Goal: Task Accomplishment & Management: Manage account settings

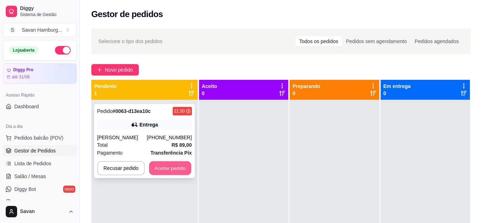
click at [182, 171] on button "Aceitar pedido" at bounding box center [170, 169] width 42 height 14
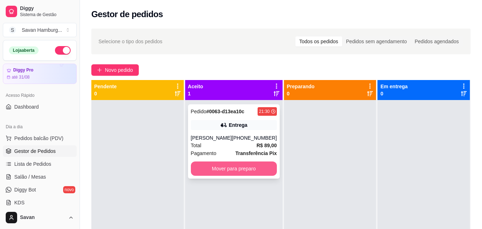
click at [245, 167] on button "Mover para preparo" at bounding box center [234, 168] width 86 height 14
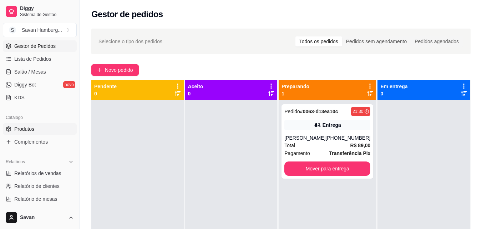
scroll to position [107, 0]
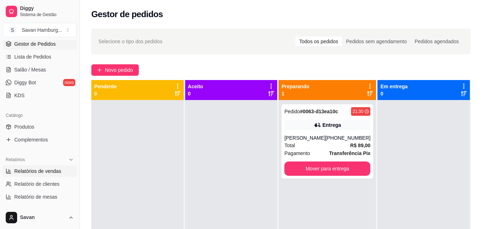
click at [46, 169] on span "Relatórios de vendas" at bounding box center [37, 170] width 47 height 7
select select "ALL"
select select "0"
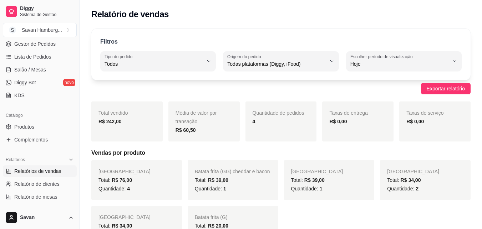
scroll to position [71, 0]
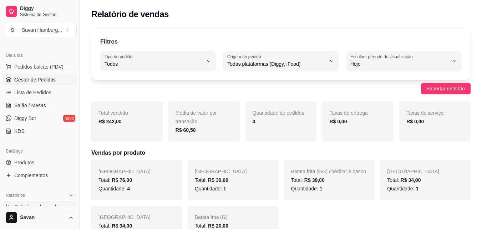
click at [41, 79] on span "Gestor de Pedidos" at bounding box center [34, 79] width 41 height 7
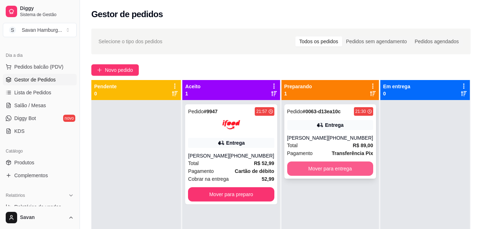
click at [330, 167] on button "Mover para entrega" at bounding box center [330, 168] width 86 height 14
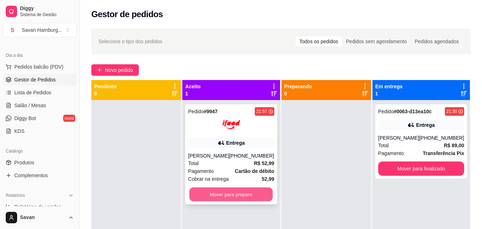
click at [258, 195] on button "Mover para preparo" at bounding box center [231, 194] width 84 height 14
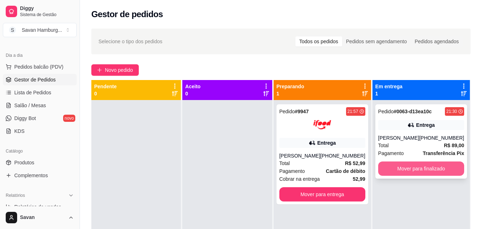
click at [418, 169] on button "Mover para finalizado" at bounding box center [421, 168] width 86 height 14
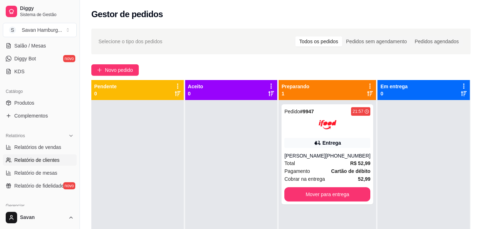
scroll to position [143, 0]
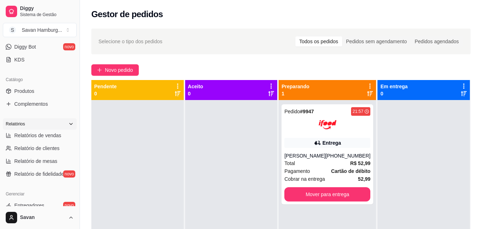
click at [36, 129] on div "Relatórios" at bounding box center [40, 123] width 74 height 11
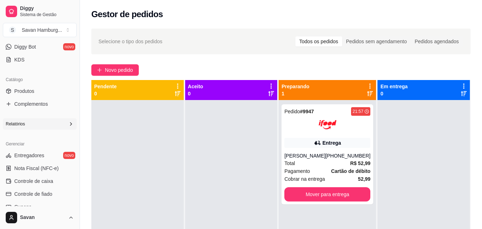
click at [35, 130] on div "Relatórios" at bounding box center [40, 123] width 80 height 17
click at [33, 127] on div "Relatórios" at bounding box center [40, 123] width 74 height 11
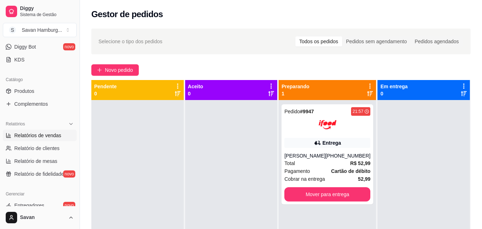
click at [34, 136] on span "Relatórios de vendas" at bounding box center [37, 135] width 47 height 7
select select "ALL"
select select "0"
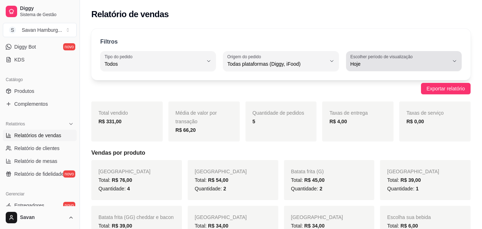
click at [381, 59] on label "Escolher período de visualização" at bounding box center [382, 57] width 65 height 6
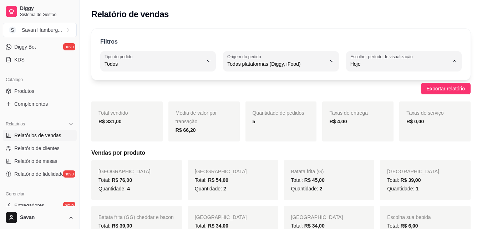
click at [365, 115] on span "15 dias" at bounding box center [400, 115] width 93 height 7
type input "15"
select select "15"
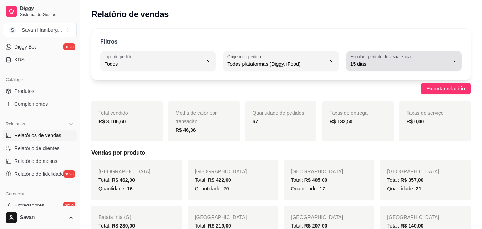
click at [370, 67] on span "15 dias" at bounding box center [399, 63] width 98 height 7
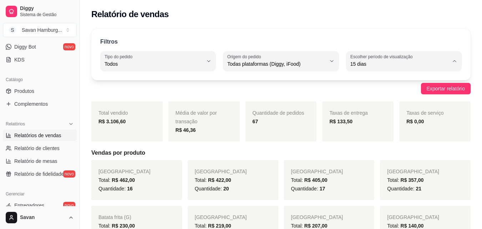
click at [370, 81] on span "Hoje" at bounding box center [400, 80] width 93 height 7
type input "0"
select select "0"
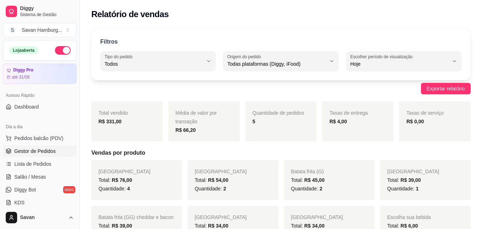
click at [30, 153] on span "Gestor de Pedidos" at bounding box center [34, 150] width 41 height 7
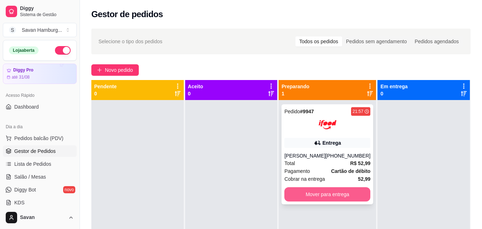
click at [302, 188] on button "Mover para entrega" at bounding box center [327, 194] width 86 height 14
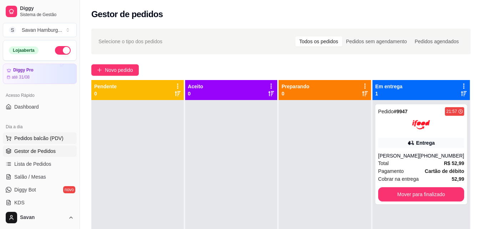
click at [32, 138] on span "Pedidos balcão (PDV)" at bounding box center [38, 138] width 49 height 7
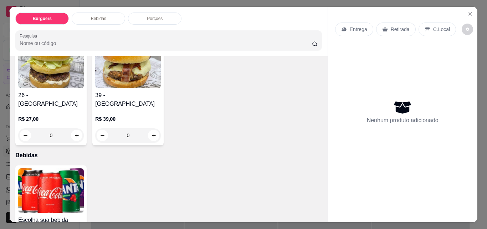
scroll to position [178, 0]
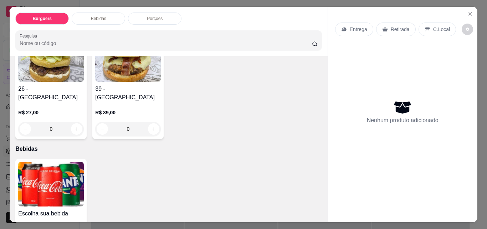
click at [84, 122] on div "0" at bounding box center [51, 129] width 66 height 14
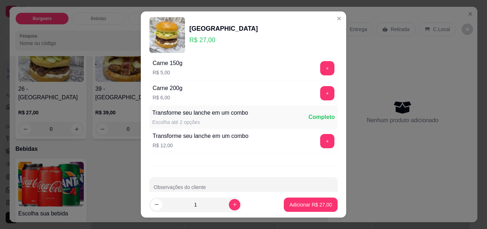
scroll to position [294, 0]
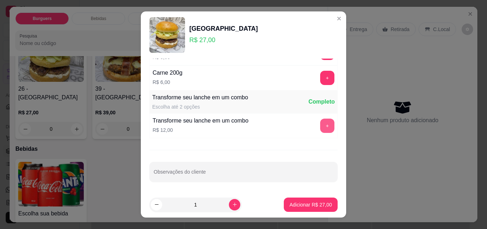
click at [320, 126] on button "+" at bounding box center [327, 125] width 14 height 14
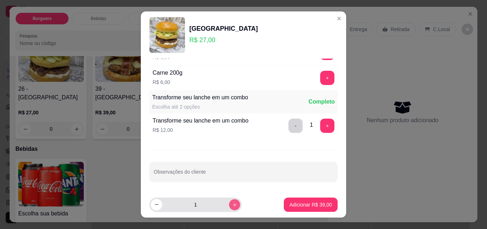
click at [232, 207] on icon "increase-product-quantity" at bounding box center [234, 204] width 5 height 5
type input "2"
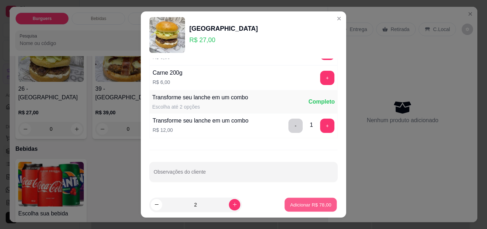
click at [291, 206] on p "Adicionar R$ 78,00" at bounding box center [310, 204] width 41 height 7
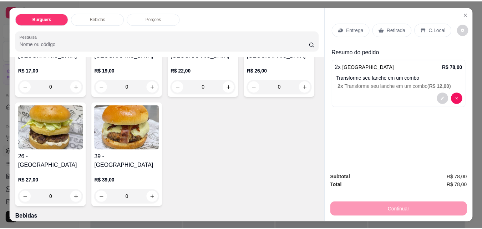
scroll to position [0, 0]
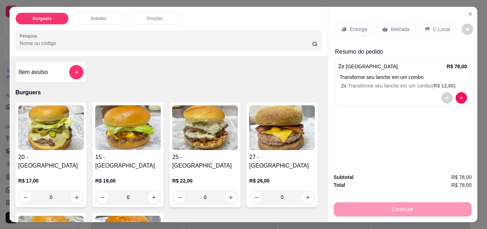
click at [396, 27] on p "Retirada" at bounding box center [400, 29] width 19 height 7
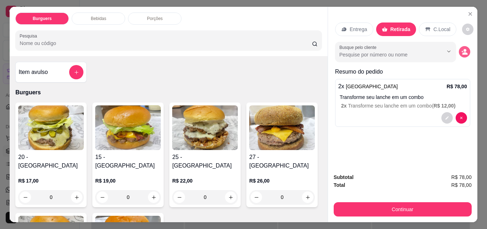
click at [462, 49] on icon "decrease-product-quantity" at bounding box center [465, 52] width 6 height 6
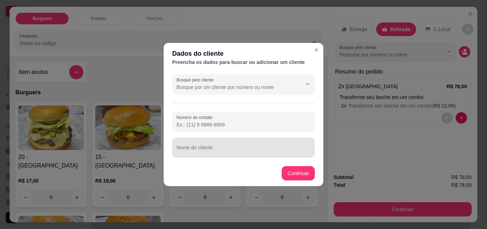
click at [206, 148] on input "Nome do cliente" at bounding box center [244, 150] width 134 height 7
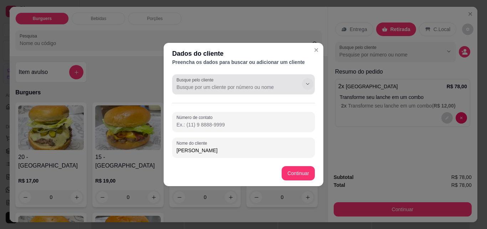
type input "[PERSON_NAME]"
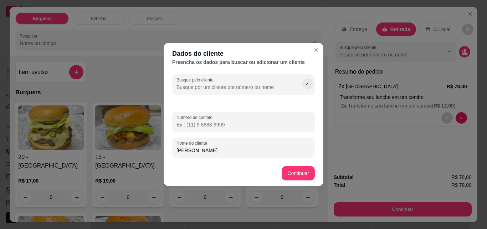
click at [307, 83] on icon "Show suggestions" at bounding box center [308, 84] width 6 height 6
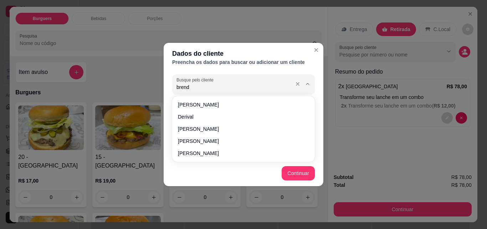
type input "[PERSON_NAME]"
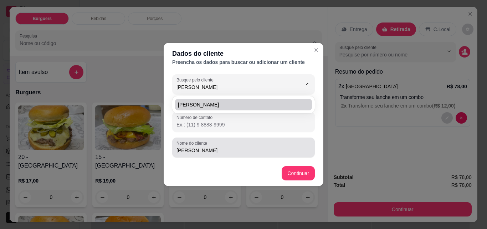
click at [209, 151] on input "[PERSON_NAME]" at bounding box center [244, 150] width 134 height 7
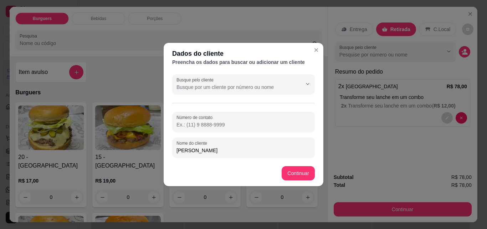
click at [319, 135] on div "Busque pelo cliente Número de contato Nome do cliente [PERSON_NAME]" at bounding box center [244, 115] width 160 height 89
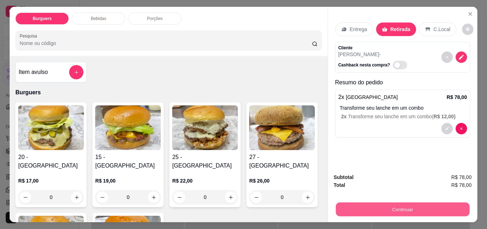
click at [370, 207] on button "Continuar" at bounding box center [403, 209] width 134 height 14
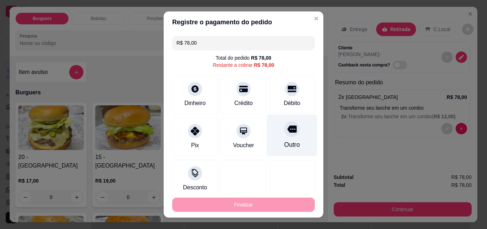
click at [288, 132] on icon at bounding box center [292, 128] width 9 height 9
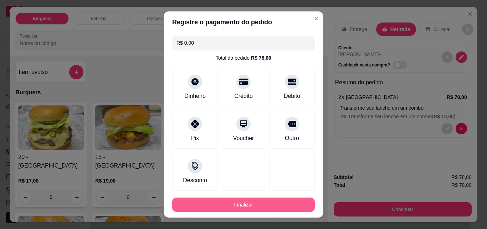
click at [259, 205] on button "Finalizar" at bounding box center [243, 204] width 143 height 14
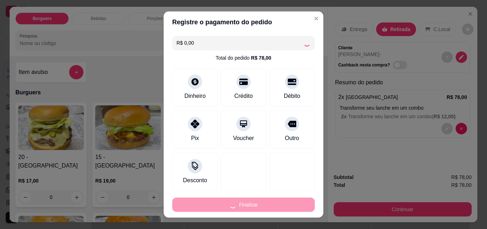
type input "-R$ 78,00"
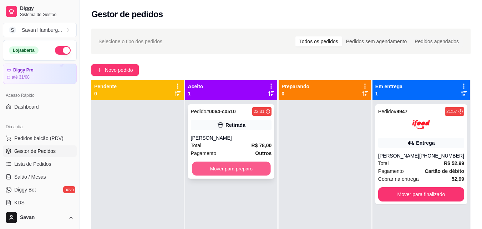
click at [238, 169] on button "Mover para preparo" at bounding box center [231, 169] width 79 height 14
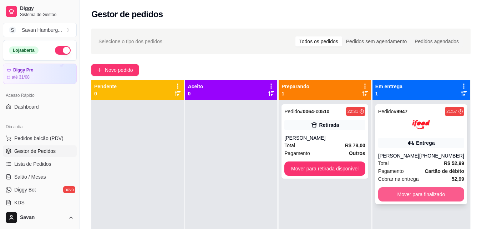
click at [421, 195] on button "Mover para finalizado" at bounding box center [421, 194] width 86 height 14
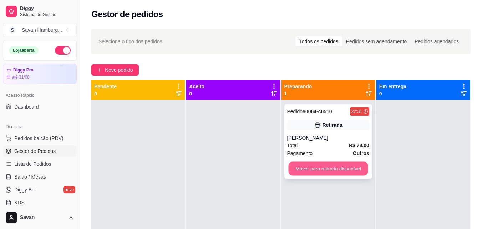
click at [317, 168] on button "Mover para retirada disponível" at bounding box center [328, 169] width 80 height 14
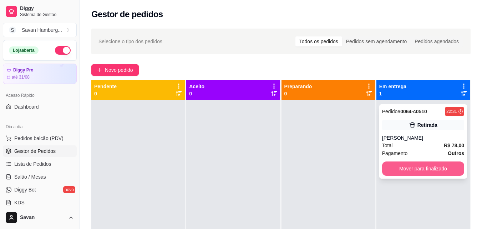
click at [419, 169] on button "Mover para finalizado" at bounding box center [423, 168] width 82 height 14
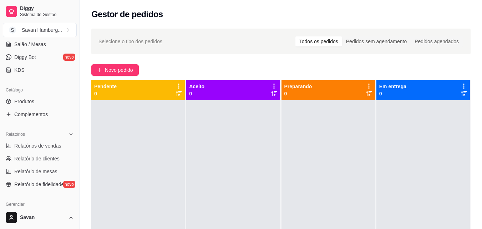
scroll to position [178, 0]
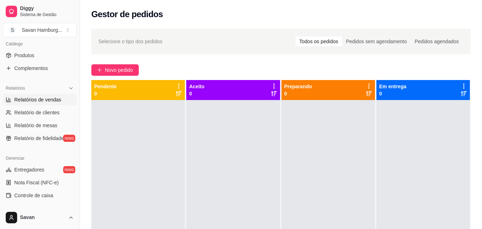
click at [46, 102] on span "Relatórios de vendas" at bounding box center [37, 99] width 47 height 7
select select "ALL"
select select "0"
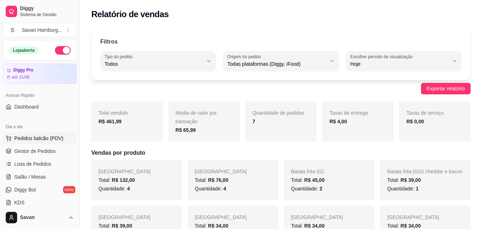
click at [40, 137] on span "Pedidos balcão (PDV)" at bounding box center [38, 138] width 49 height 7
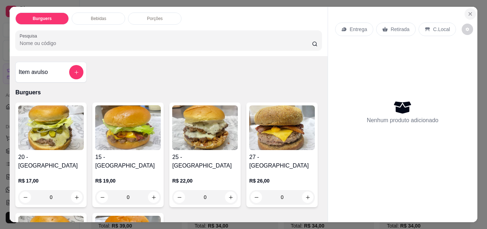
click at [470, 11] on icon "Close" at bounding box center [471, 14] width 6 height 6
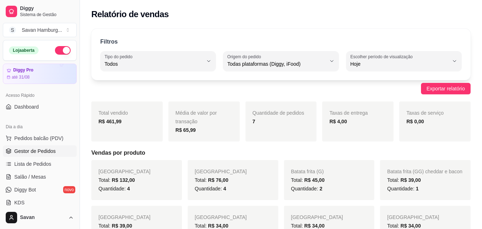
click at [32, 153] on span "Gestor de Pedidos" at bounding box center [34, 150] width 41 height 7
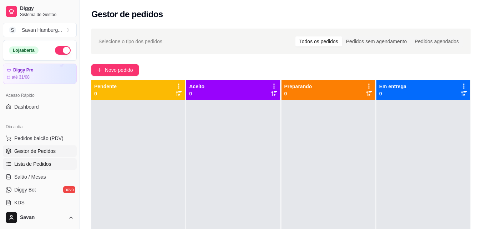
click at [38, 165] on span "Lista de Pedidos" at bounding box center [32, 163] width 37 height 7
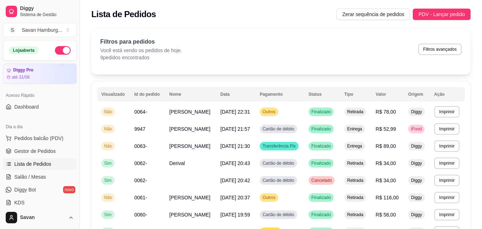
drag, startPoint x: 47, startPoint y: 135, endPoint x: 46, endPoint y: 130, distance: 4.8
click at [47, 135] on span "Pedidos balcão (PDV)" at bounding box center [38, 138] width 49 height 7
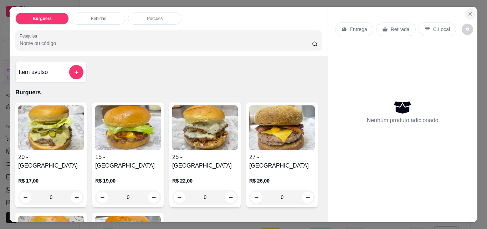
click at [469, 12] on icon "Close" at bounding box center [471, 14] width 6 height 6
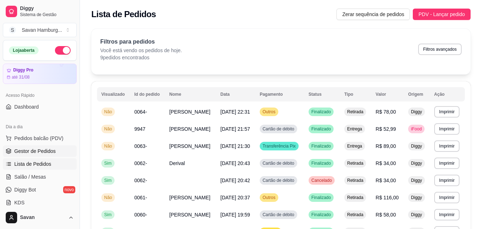
click at [42, 150] on span "Gestor de Pedidos" at bounding box center [34, 150] width 41 height 7
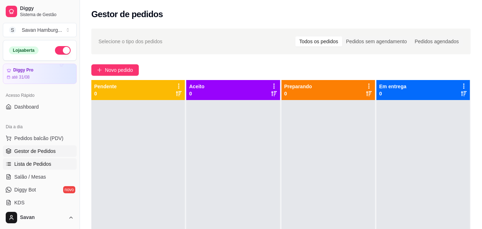
click at [45, 162] on span "Lista de Pedidos" at bounding box center [32, 163] width 37 height 7
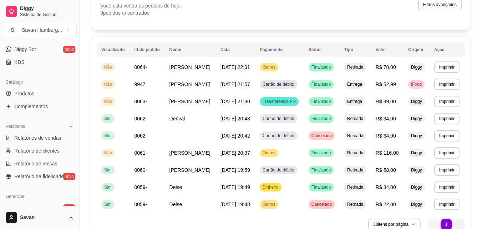
scroll to position [143, 0]
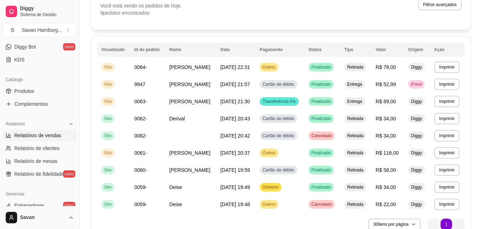
click at [49, 137] on span "Relatórios de vendas" at bounding box center [37, 135] width 47 height 7
select select "ALL"
select select "0"
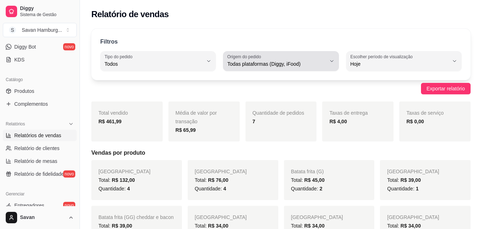
click at [300, 57] on div "Todas plataformas (Diggy, iFood)" at bounding box center [276, 61] width 98 height 14
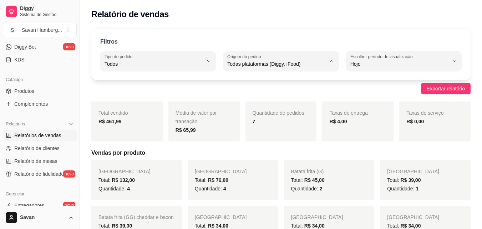
click at [240, 95] on span "Diggy" at bounding box center [277, 92] width 93 height 7
type input "DIGGY"
select select "DIGGY"
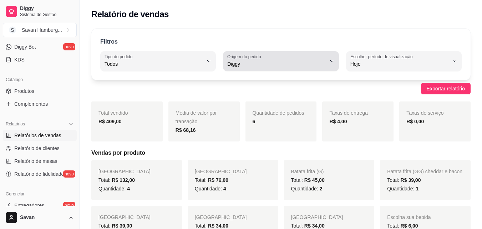
click at [248, 66] on span "Diggy" at bounding box center [276, 63] width 98 height 7
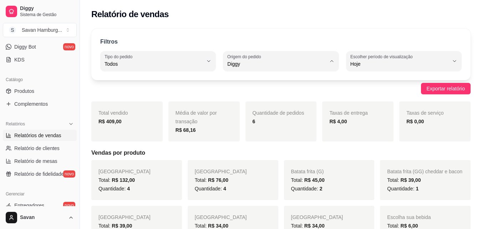
click at [239, 104] on span "iFood" at bounding box center [277, 104] width 93 height 7
type input "IFOOD"
select select "IFOOD"
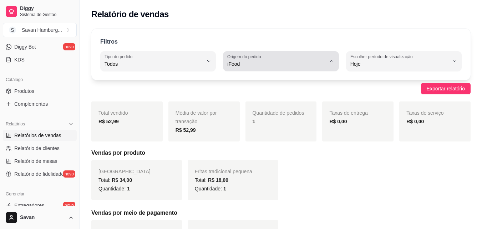
click at [274, 57] on div "iFood" at bounding box center [276, 61] width 98 height 14
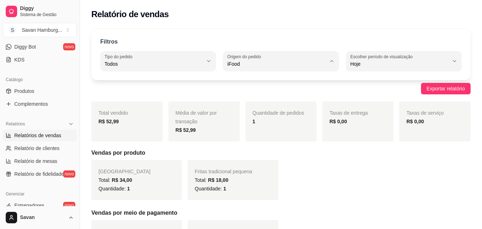
click at [252, 86] on li "Todas plataformas (Diggy, iFood)" at bounding box center [281, 81] width 106 height 11
type input "ALL"
select select "ALL"
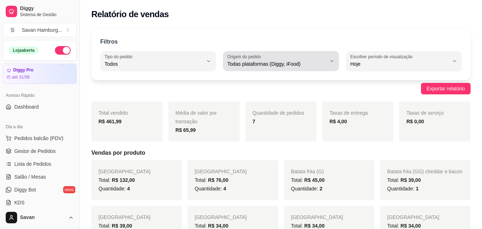
click at [245, 61] on span "Todas plataformas (Diggy, iFood)" at bounding box center [276, 63] width 98 height 7
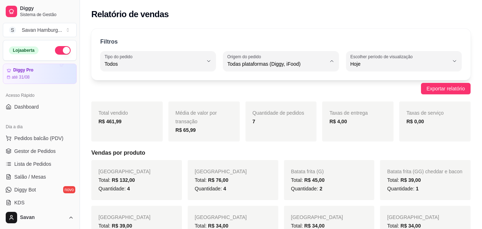
click at [237, 103] on span "iFood" at bounding box center [277, 104] width 93 height 7
type input "IFOOD"
select select "IFOOD"
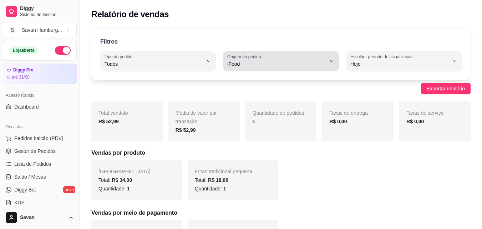
click at [244, 66] on span "iFood" at bounding box center [276, 63] width 98 height 7
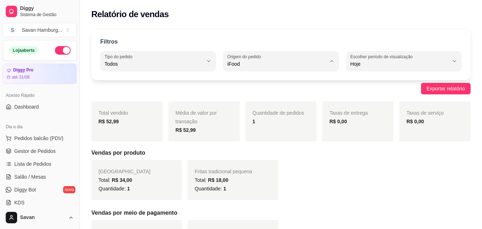
click at [240, 80] on span "Todas plataformas (Diggy, iFood)" at bounding box center [277, 80] width 93 height 7
type input "ALL"
select select "ALL"
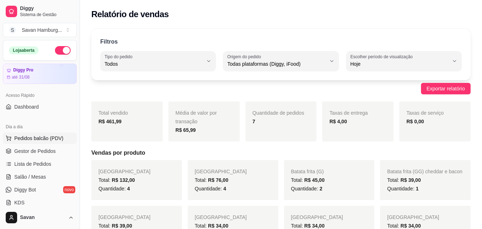
click at [44, 137] on span "Pedidos balcão (PDV)" at bounding box center [38, 138] width 49 height 7
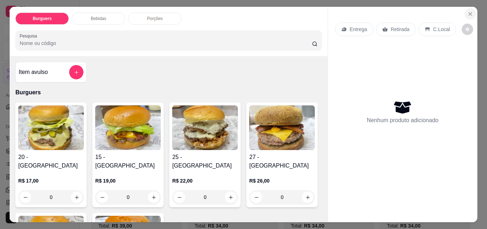
click at [469, 11] on icon "Close" at bounding box center [471, 14] width 6 height 6
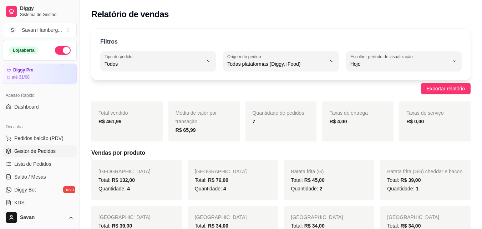
click at [31, 150] on span "Gestor de Pedidos" at bounding box center [34, 150] width 41 height 7
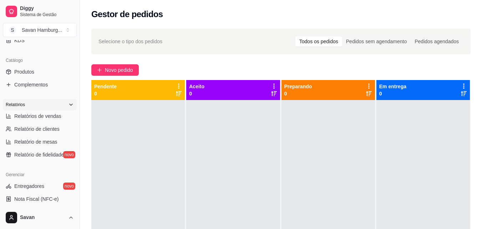
scroll to position [178, 0]
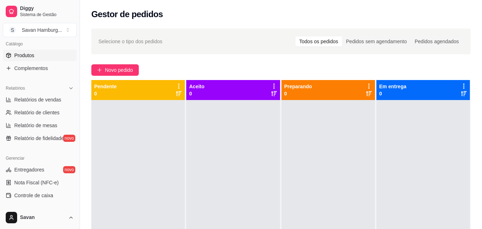
click at [25, 53] on span "Produtos" at bounding box center [24, 55] width 20 height 7
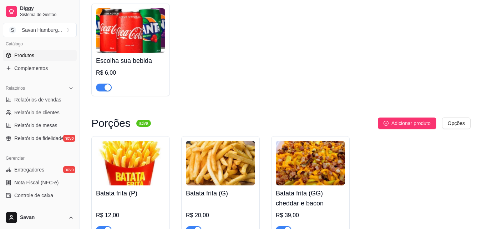
scroll to position [370, 0]
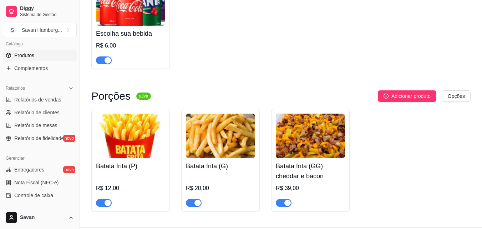
click at [103, 199] on button "button" at bounding box center [104, 203] width 16 height 8
click at [198, 199] on div "button" at bounding box center [197, 202] width 6 height 6
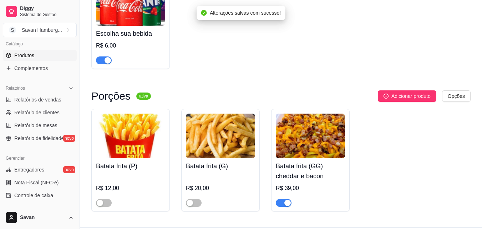
click at [283, 199] on span "button" at bounding box center [284, 203] width 16 height 8
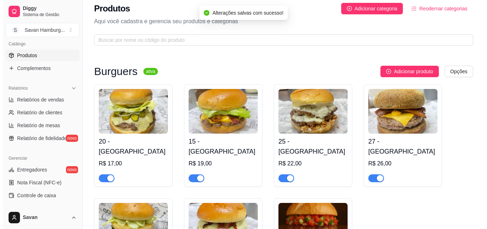
scroll to position [0, 0]
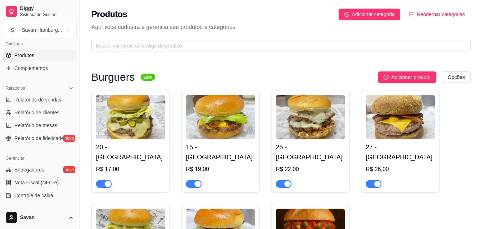
click at [143, 120] on img at bounding box center [130, 117] width 69 height 45
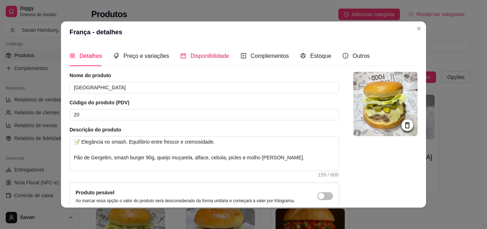
click at [202, 54] on span "Disponibilidade" at bounding box center [210, 56] width 39 height 6
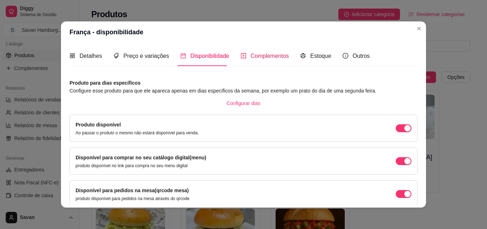
click at [255, 56] on span "Complementos" at bounding box center [270, 56] width 39 height 6
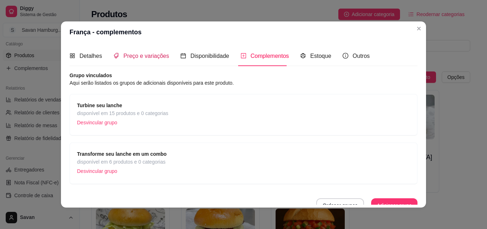
click at [145, 59] on span "Preço e variações" at bounding box center [146, 56] width 46 height 6
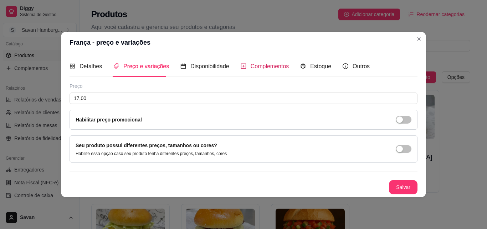
click at [260, 66] on span "Complementos" at bounding box center [270, 66] width 39 height 6
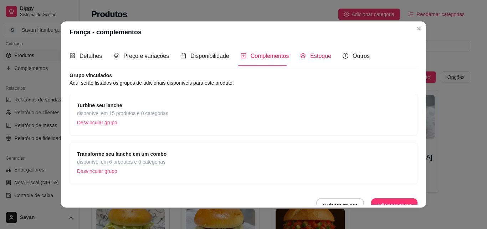
click at [311, 54] on span "Estoque" at bounding box center [320, 56] width 21 height 6
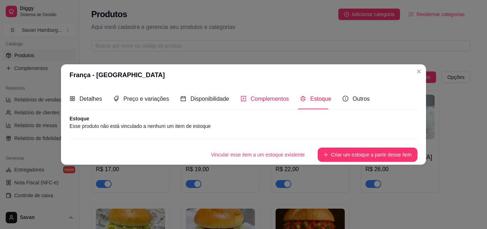
click at [273, 98] on span "Complementos" at bounding box center [270, 99] width 39 height 6
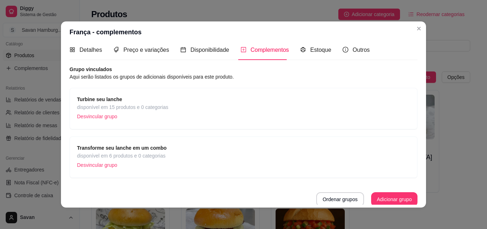
scroll to position [8, 0]
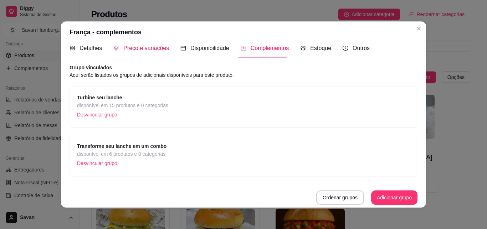
click at [132, 52] on div "Preço e variações" at bounding box center [141, 48] width 56 height 9
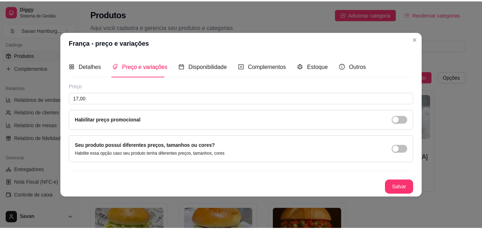
scroll to position [0, 0]
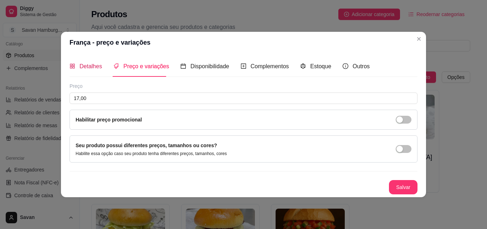
click at [90, 67] on span "Detalhes" at bounding box center [91, 66] width 22 height 6
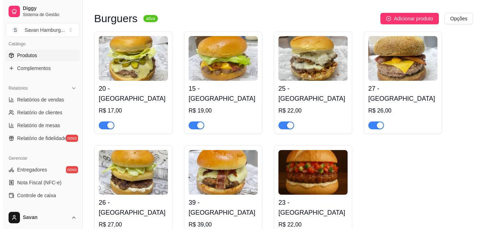
scroll to position [71, 0]
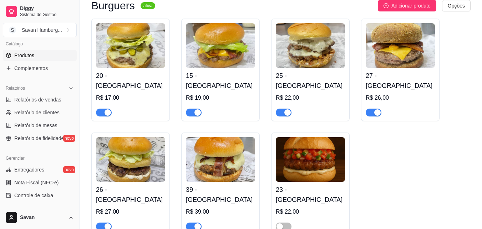
click at [133, 159] on img at bounding box center [130, 159] width 69 height 45
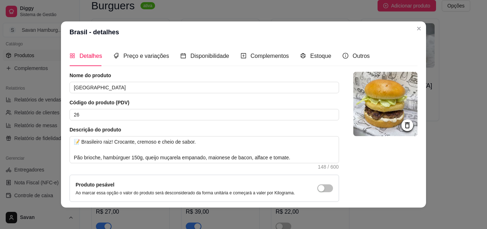
click at [404, 126] on icon at bounding box center [408, 125] width 8 height 8
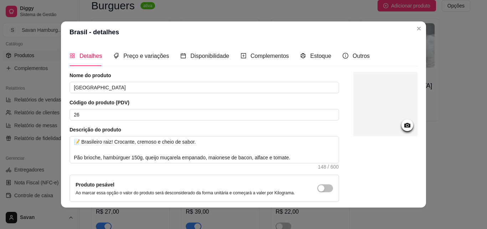
click at [405, 125] on icon at bounding box center [408, 125] width 6 height 5
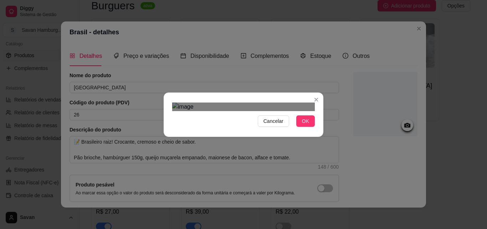
click at [264, 147] on div "Use the arrow keys to move the crop selection area" at bounding box center [236, 185] width 128 height 128
click at [320, 130] on div "Cancelar OK" at bounding box center [244, 115] width 160 height 30
click at [268, 136] on div "Use the arrow keys to move the crop selection area" at bounding box center [243, 203] width 143 height 143
click at [305, 125] on span "OK" at bounding box center [305, 121] width 7 height 8
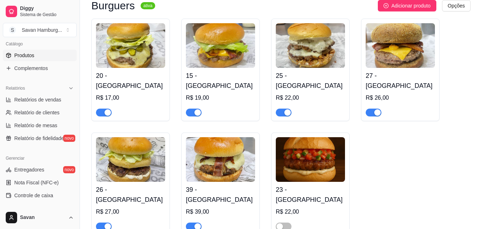
click at [126, 152] on img at bounding box center [130, 159] width 69 height 45
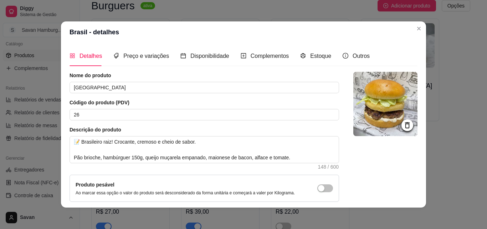
click at [405, 125] on icon at bounding box center [407, 125] width 5 height 6
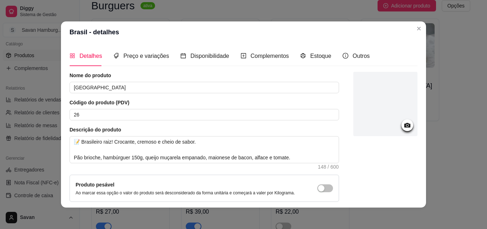
click at [407, 126] on circle at bounding box center [408, 126] width 2 height 2
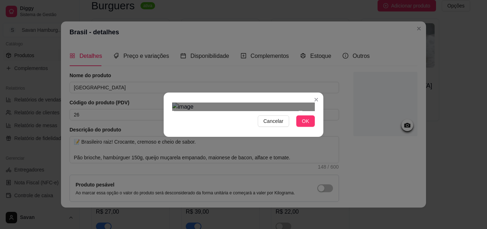
click at [224, 112] on div "Use the arrow keys to move the crop selection area" at bounding box center [236, 176] width 128 height 128
click at [332, 183] on div "Cancelar OK" at bounding box center [243, 114] width 487 height 229
click at [274, 131] on div "Use the arrow keys to move the crop selection area" at bounding box center [243, 202] width 143 height 143
click at [305, 125] on span "OK" at bounding box center [305, 121] width 7 height 8
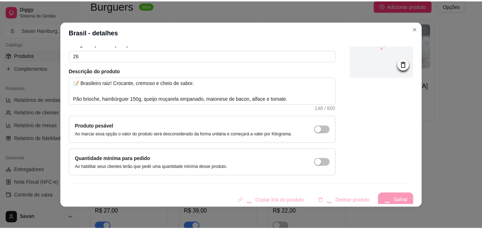
scroll to position [62, 0]
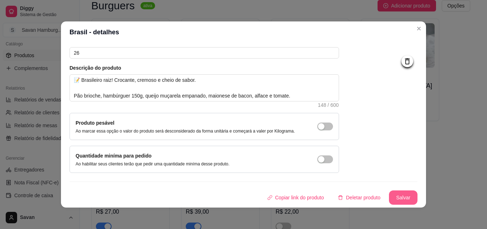
click at [390, 197] on button "Salvar" at bounding box center [403, 197] width 29 height 14
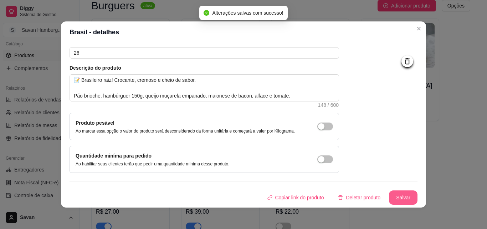
click at [396, 198] on button "Salvar" at bounding box center [403, 197] width 29 height 14
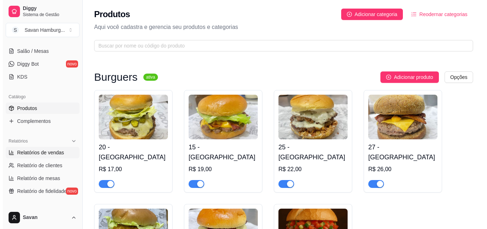
scroll to position [0, 0]
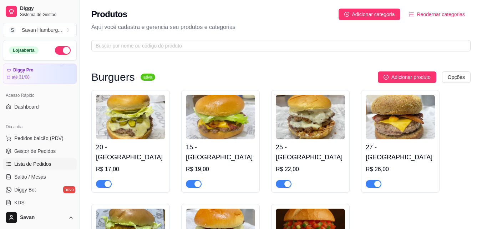
click at [41, 163] on span "Lista de Pedidos" at bounding box center [32, 163] width 37 height 7
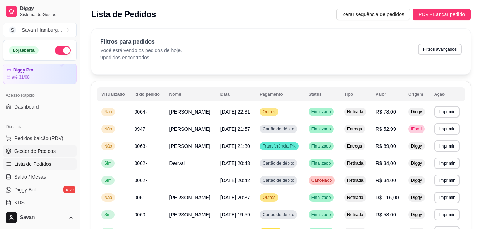
click at [41, 152] on span "Gestor de Pedidos" at bounding box center [34, 150] width 41 height 7
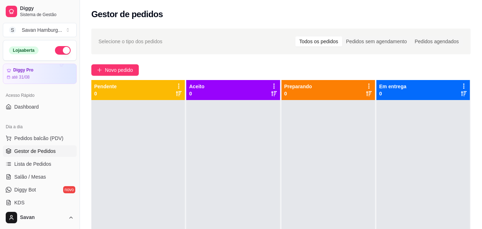
click at [173, 194] on div at bounding box center [137, 214] width 93 height 229
click at [120, 69] on span "Novo pedido" at bounding box center [119, 70] width 28 height 8
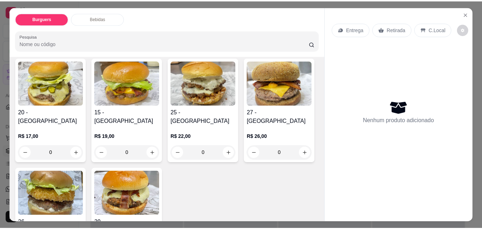
scroll to position [36, 0]
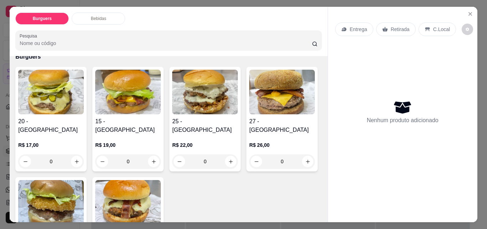
click at [153, 154] on div "0" at bounding box center [128, 161] width 66 height 14
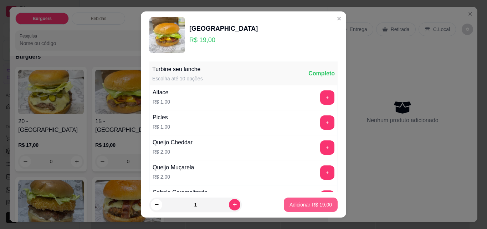
click at [303, 205] on p "Adicionar R$ 19,00" at bounding box center [311, 204] width 42 height 7
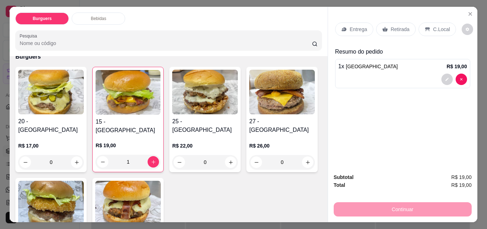
type input "1"
click at [383, 27] on icon at bounding box center [386, 29] width 6 height 6
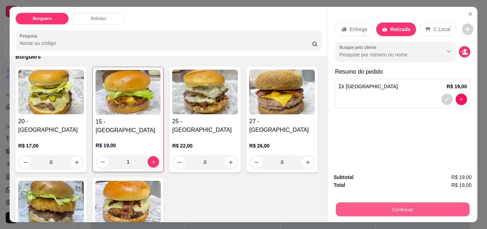
click at [376, 207] on button "Continuar" at bounding box center [403, 209] width 134 height 14
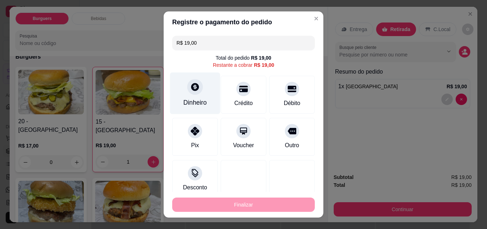
click at [197, 90] on div at bounding box center [195, 87] width 16 height 16
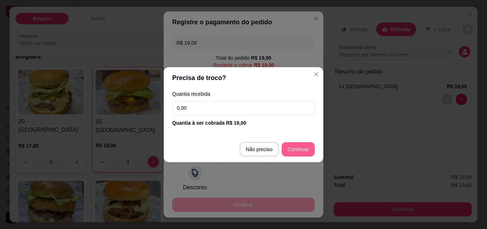
type input "R$ 0,00"
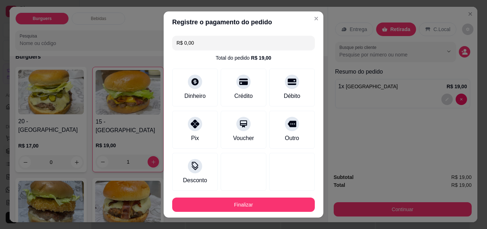
click at [261, 201] on button "Finalizar" at bounding box center [243, 204] width 143 height 14
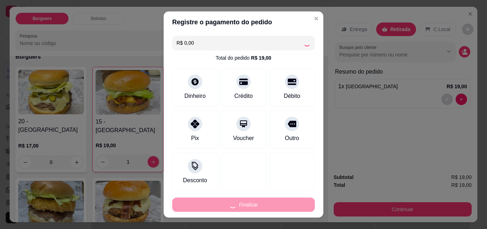
type input "0"
type input "-R$ 19,00"
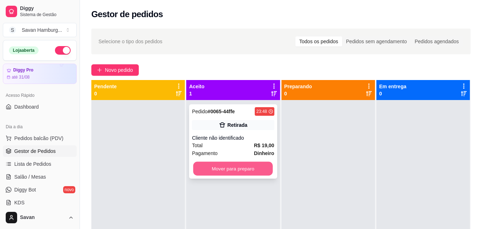
click at [250, 167] on button "Mover para preparo" at bounding box center [233, 169] width 80 height 14
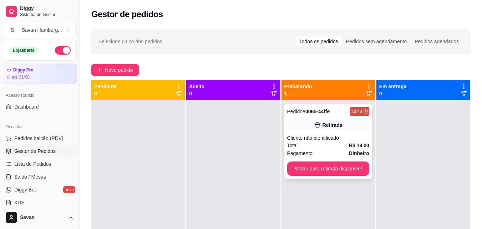
click at [314, 128] on icon at bounding box center [317, 124] width 7 height 7
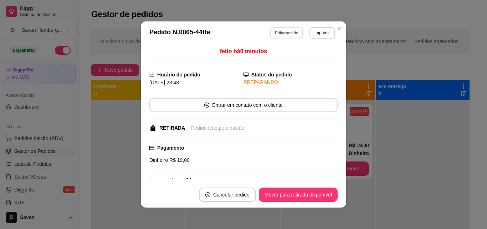
click at [286, 34] on button "Editar pedido" at bounding box center [286, 32] width 33 height 11
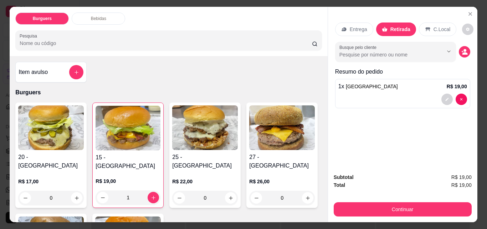
click at [150, 190] on div "1" at bounding box center [128, 197] width 65 height 14
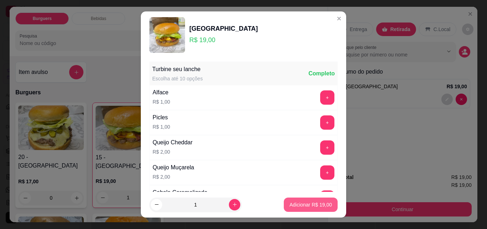
click at [295, 204] on p "Adicionar R$ 19,00" at bounding box center [311, 204] width 42 height 7
type input "2"
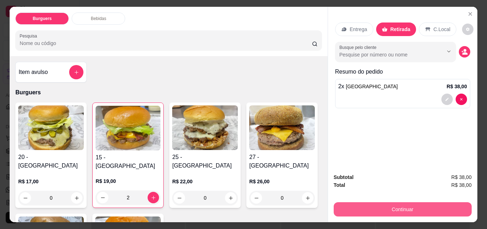
click at [375, 202] on button "Continuar" at bounding box center [403, 209] width 138 height 14
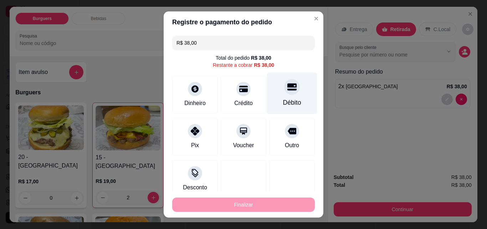
click at [284, 93] on div at bounding box center [292, 87] width 16 height 16
type input "R$ 0,00"
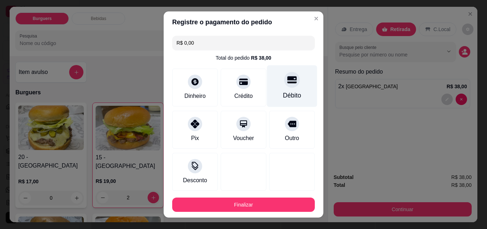
click at [276, 88] on div "Débito" at bounding box center [292, 86] width 50 height 42
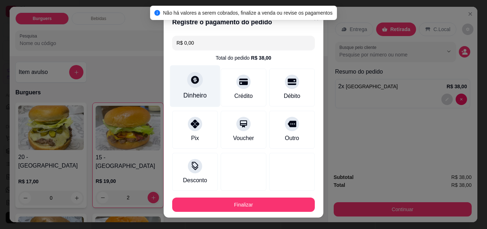
click at [198, 93] on div "Dinheiro" at bounding box center [195, 95] width 24 height 9
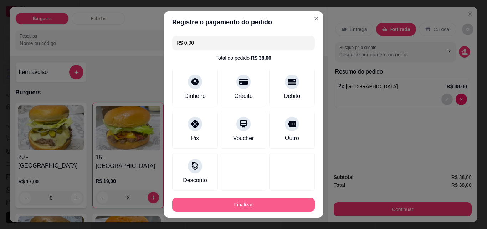
click at [243, 200] on button "Finalizar" at bounding box center [243, 204] width 143 height 14
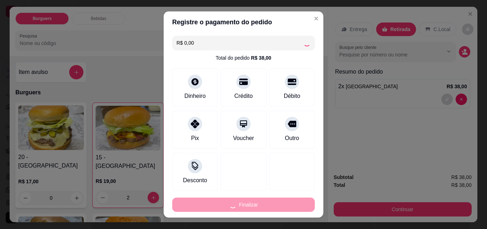
type input "0"
type input "-R$ 38,00"
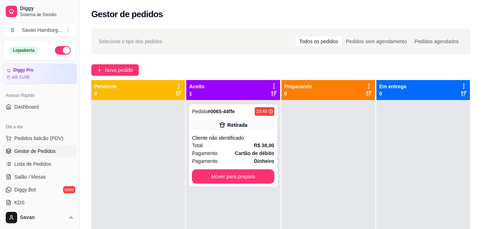
click at [472, 89] on div "Selecione o tipo dos pedidos Todos os pedidos Pedidos sem agendamento Pedidos a…" at bounding box center [281, 170] width 402 height 293
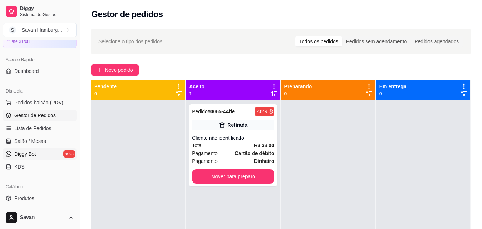
scroll to position [107, 0]
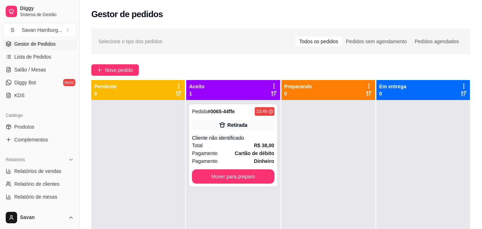
click at [44, 178] on ul "Relatórios de vendas Relatório de clientes Relatório de mesas Relatório de fide…" at bounding box center [40, 190] width 74 height 50
click at [42, 59] on span "Lista de Pedidos" at bounding box center [32, 56] width 37 height 7
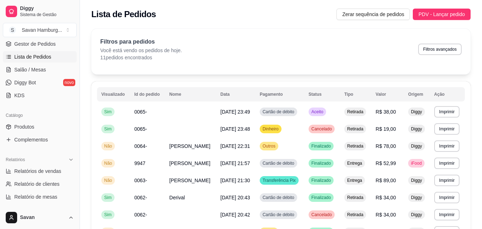
drag, startPoint x: 42, startPoint y: 59, endPoint x: 254, endPoint y: 49, distance: 212.6
click at [252, 51] on div "Filtros para pedidos Você está vendo os pedidos de hoje. 11 pedidos encontrados…" at bounding box center [280, 49] width 361 height 24
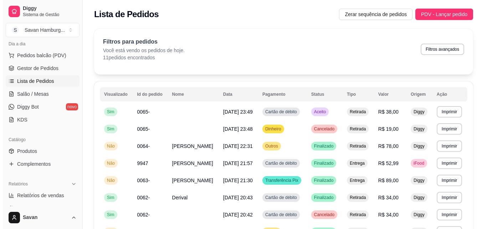
scroll to position [36, 0]
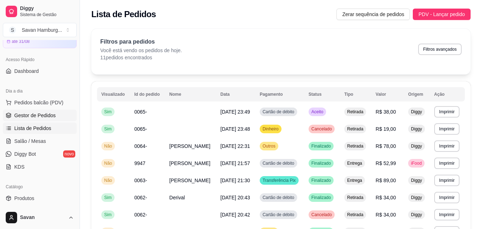
click at [51, 111] on link "Gestor de Pedidos" at bounding box center [40, 115] width 74 height 11
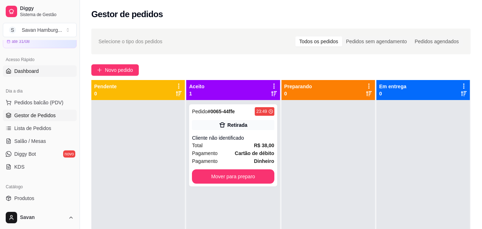
click at [40, 67] on link "Dashboard" at bounding box center [40, 70] width 74 height 11
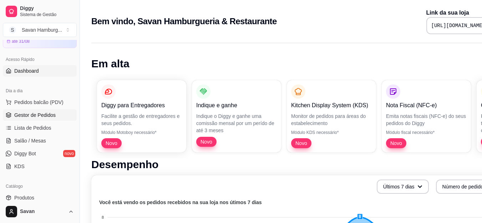
click at [40, 112] on span "Gestor de Pedidos" at bounding box center [34, 115] width 41 height 7
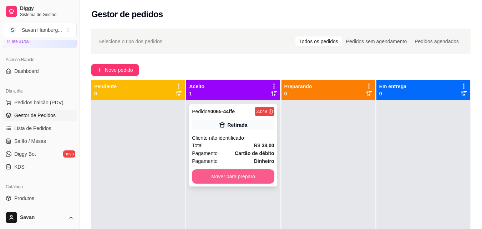
click at [244, 174] on button "Mover para preparo" at bounding box center [233, 176] width 82 height 14
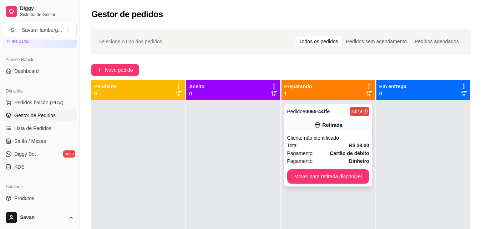
click at [332, 150] on strong "Cartão de débito" at bounding box center [349, 153] width 39 height 6
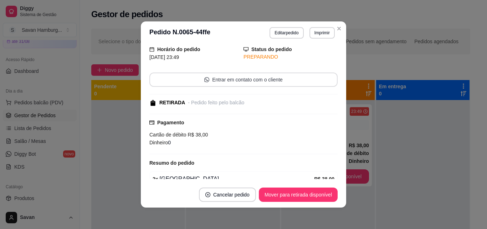
scroll to position [76, 0]
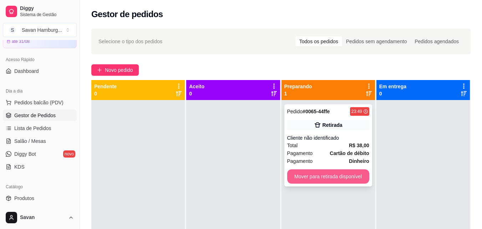
click at [341, 176] on button "Mover para retirada disponível" at bounding box center [328, 176] width 82 height 14
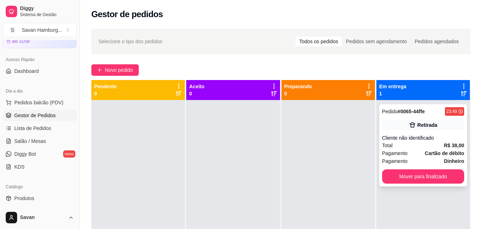
click at [415, 147] on div "Total R$ 38,00" at bounding box center [423, 145] width 82 height 8
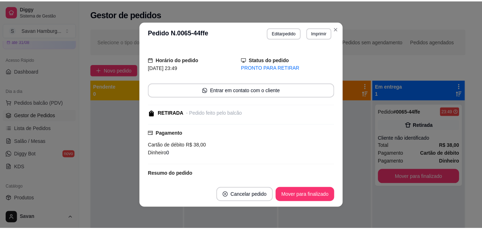
scroll to position [0, 0]
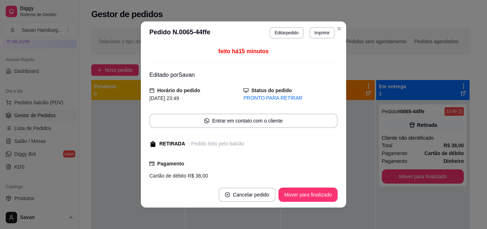
click at [326, 71] on div "feito há 15 minutos Editado por [PERSON_NAME] do pedido [DATE] 23:49 Status do …" at bounding box center [244, 113] width 188 height 132
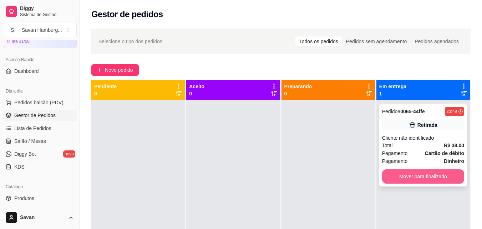
click at [431, 172] on button "Mover para finalizado" at bounding box center [423, 176] width 82 height 14
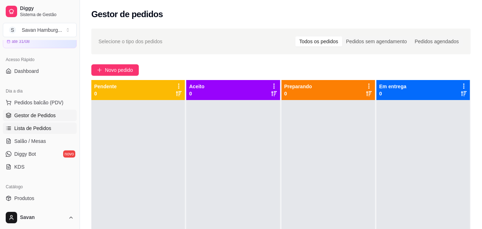
click at [46, 129] on span "Lista de Pedidos" at bounding box center [32, 128] width 37 height 7
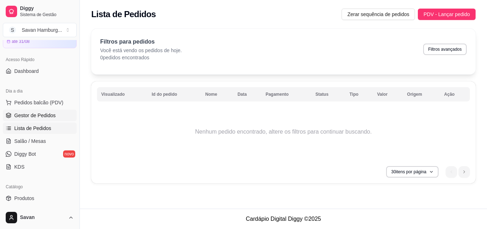
click at [52, 116] on span "Gestor de Pedidos" at bounding box center [34, 115] width 41 height 7
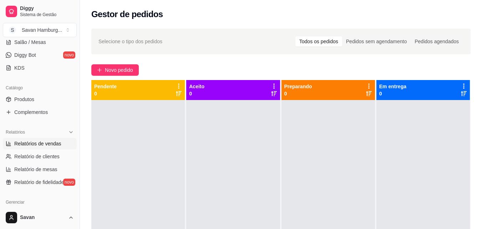
scroll to position [143, 0]
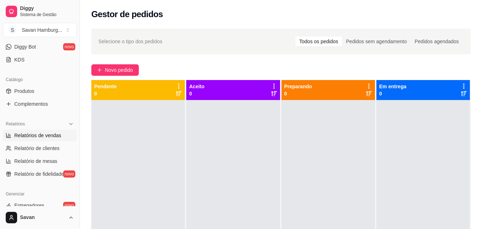
click at [46, 135] on span "Relatórios de vendas" at bounding box center [37, 135] width 47 height 7
select select "ALL"
select select "0"
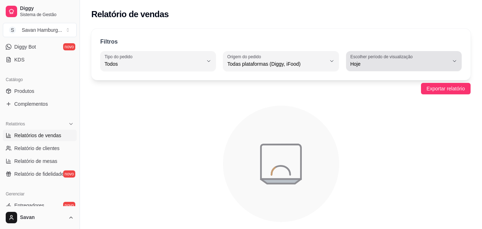
click at [364, 65] on span "Hoje" at bounding box center [399, 63] width 98 height 7
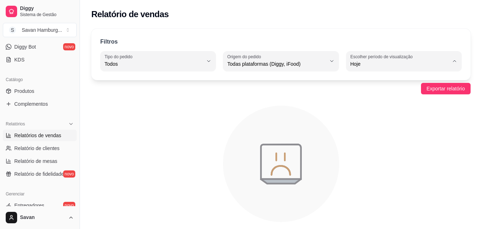
click at [361, 92] on span "Ontem" at bounding box center [400, 92] width 93 height 7
type input "1"
select select "1"
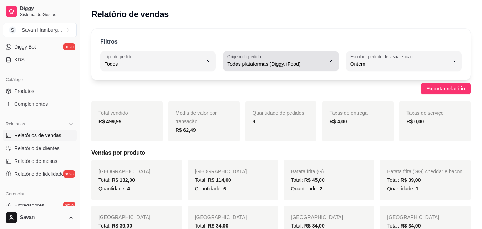
click at [263, 60] on div "Todas plataformas (Diggy, iFood)" at bounding box center [276, 61] width 98 height 14
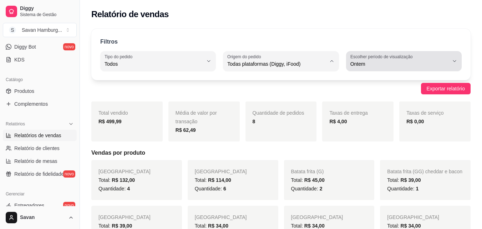
click at [370, 62] on span "Ontem" at bounding box center [399, 63] width 98 height 7
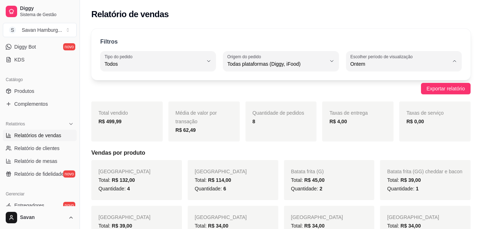
click at [367, 83] on span "Hoje" at bounding box center [400, 80] width 93 height 7
type input "0"
select select "0"
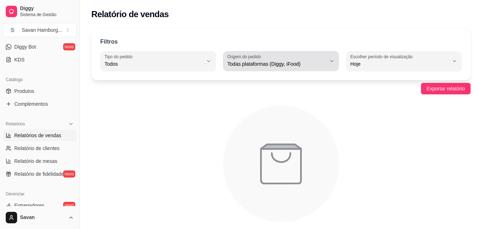
click at [324, 62] on span "Todas plataformas (Diggy, iFood)" at bounding box center [276, 63] width 98 height 7
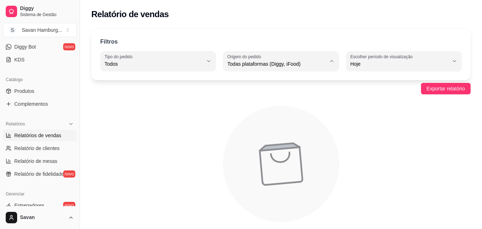
click at [270, 82] on span "Todas plataformas (Diggy, iFood)" at bounding box center [277, 80] width 93 height 7
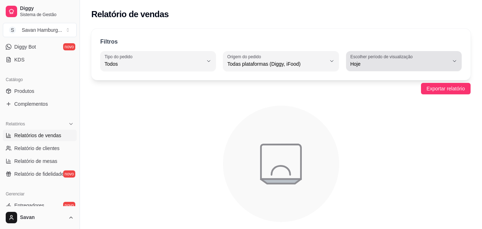
click at [379, 61] on button "Escolher período de visualização Hoje" at bounding box center [404, 61] width 116 height 20
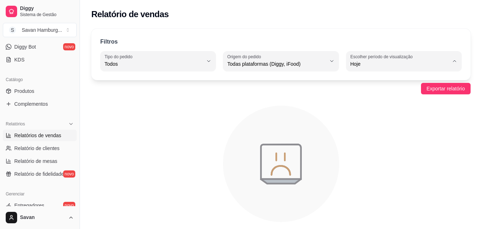
click at [364, 95] on span "Ontem" at bounding box center [400, 92] width 93 height 7
type input "1"
select select "1"
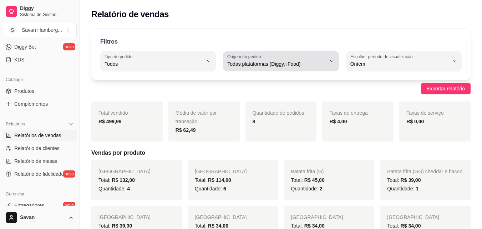
click at [297, 59] on div "Todas plataformas (Diggy, iFood)" at bounding box center [276, 61] width 98 height 14
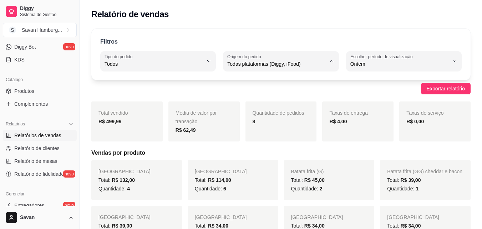
click at [240, 94] on span "Diggy" at bounding box center [277, 92] width 93 height 7
type input "DIGGY"
select select "DIGGY"
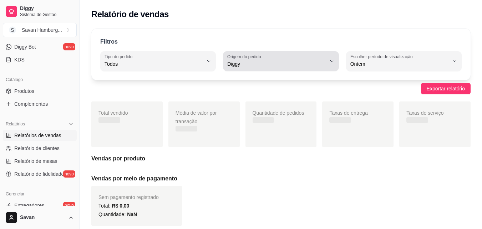
click at [252, 63] on span "Diggy" at bounding box center [276, 63] width 98 height 7
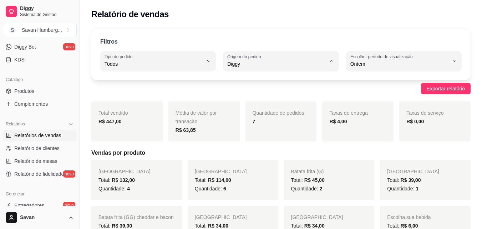
click at [244, 82] on span "Todas plataformas (Diggy, iFood)" at bounding box center [277, 80] width 93 height 7
type input "ALL"
select select "ALL"
